Goal: Task Accomplishment & Management: Use online tool/utility

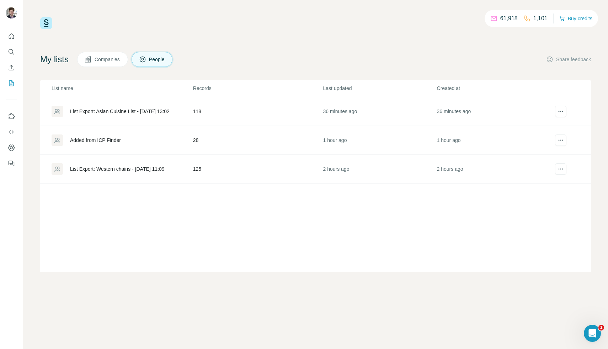
click at [140, 167] on div "List Export: Western chains - [DATE] 11:09" at bounding box center [117, 168] width 95 height 7
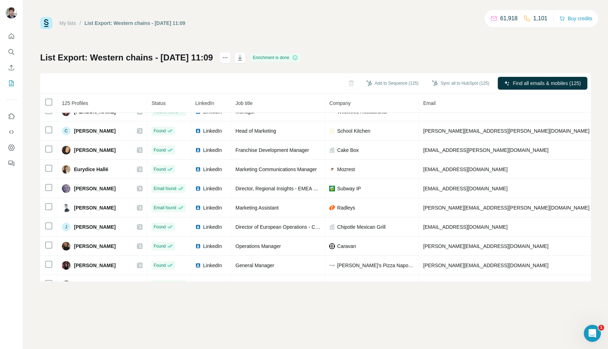
scroll to position [576, 0]
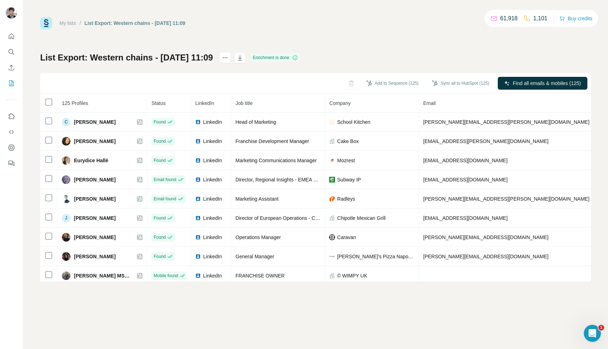
click at [423, 103] on span "Email" at bounding box center [429, 103] width 12 height 6
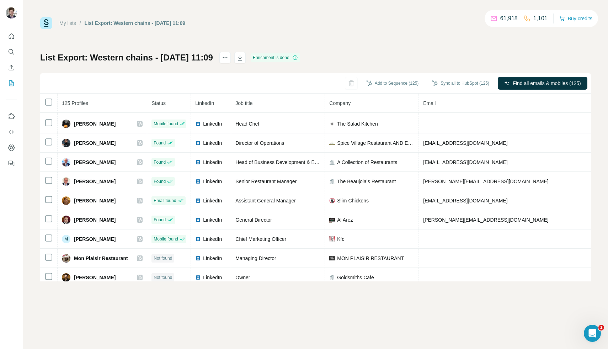
scroll to position [1169, 0]
click at [53, 104] on th at bounding box center [48, 102] width 17 height 19
click at [451, 83] on button "Sync all to HubSpot (125)" at bounding box center [460, 83] width 67 height 11
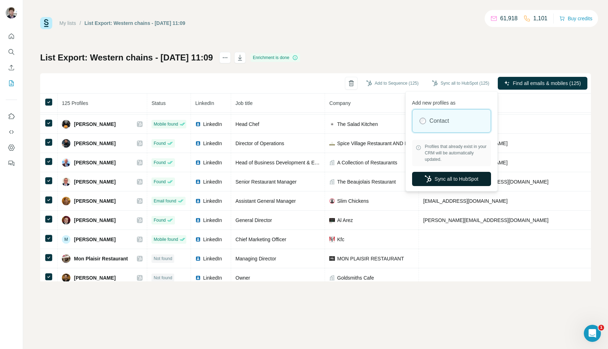
click at [450, 173] on button "Sync all to HubSpot" at bounding box center [451, 179] width 79 height 14
